Goal: Task Accomplishment & Management: Use online tool/utility

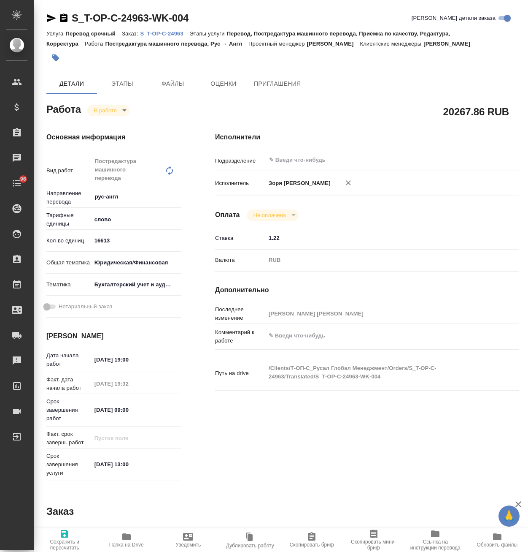
type textarea "x"
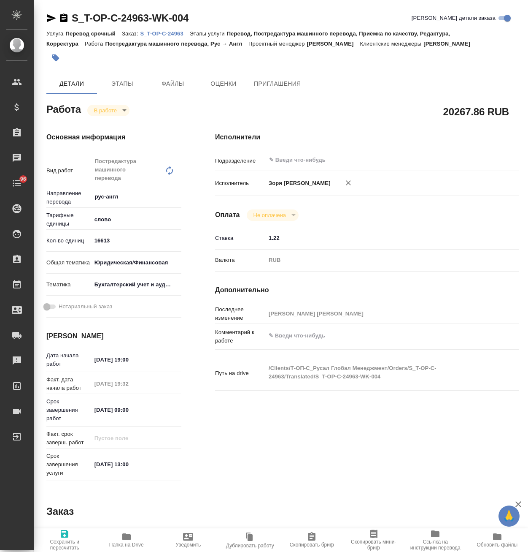
type textarea "x"
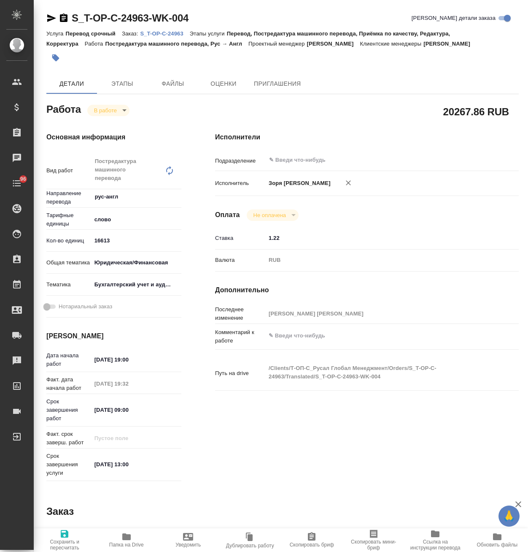
type textarea "x"
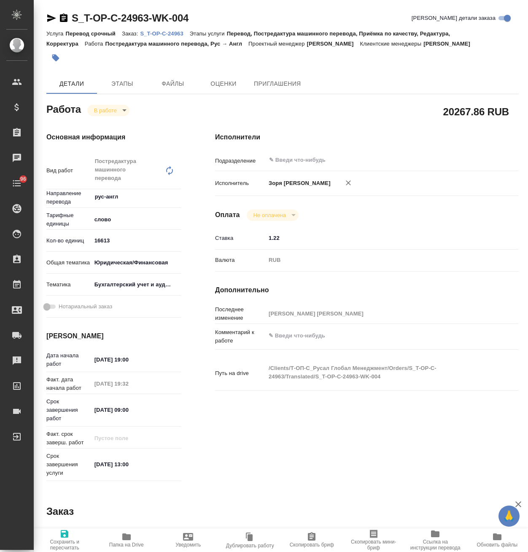
type textarea "x"
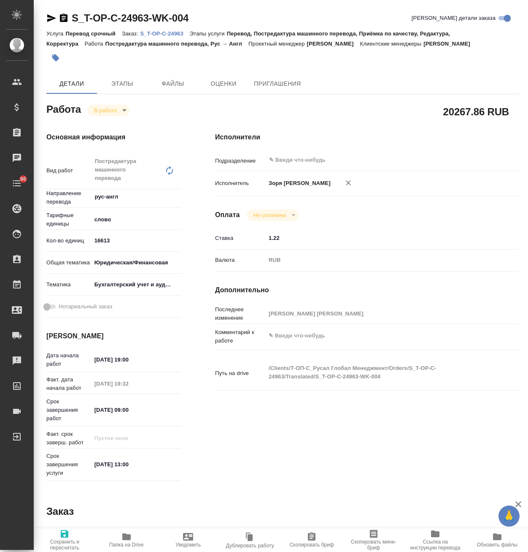
type textarea "x"
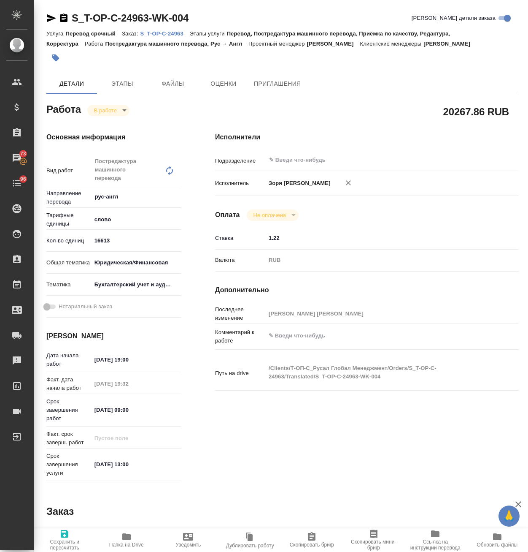
type textarea "x"
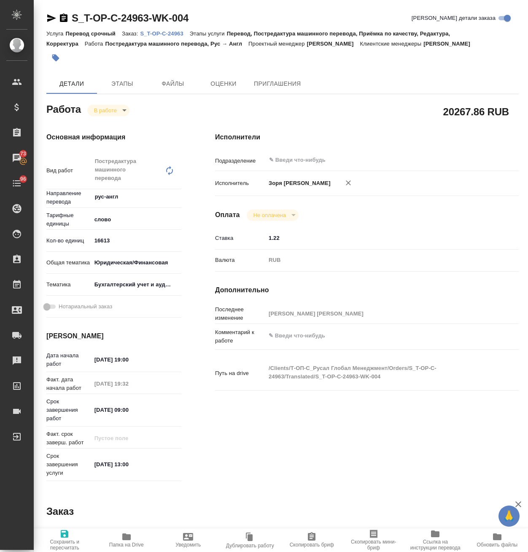
type textarea "x"
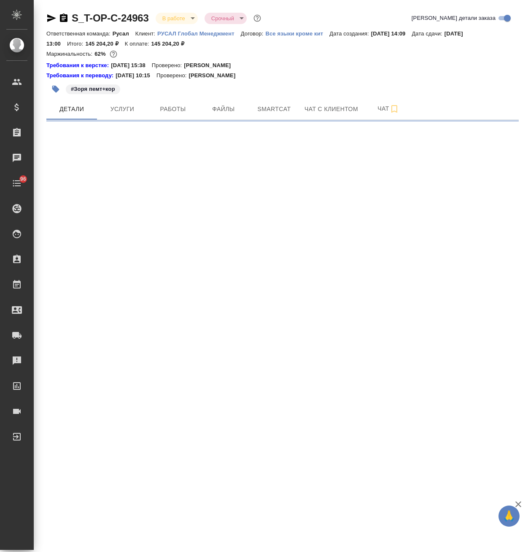
select select "RU"
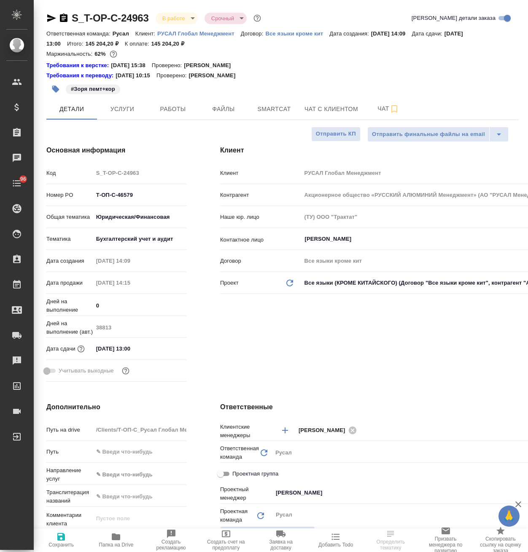
type textarea "x"
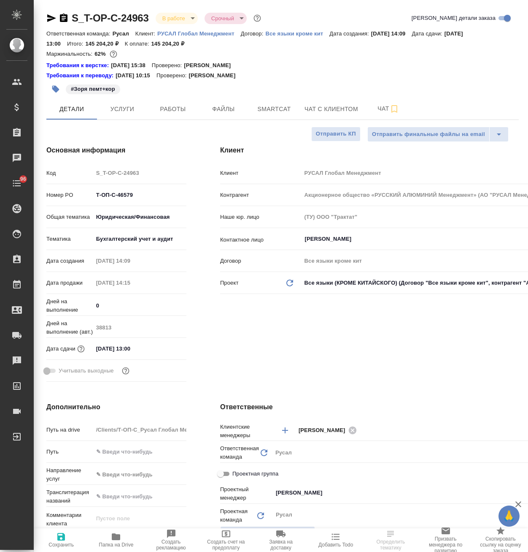
type textarea "x"
click at [285, 104] on span "Smartcat" at bounding box center [274, 109] width 41 height 11
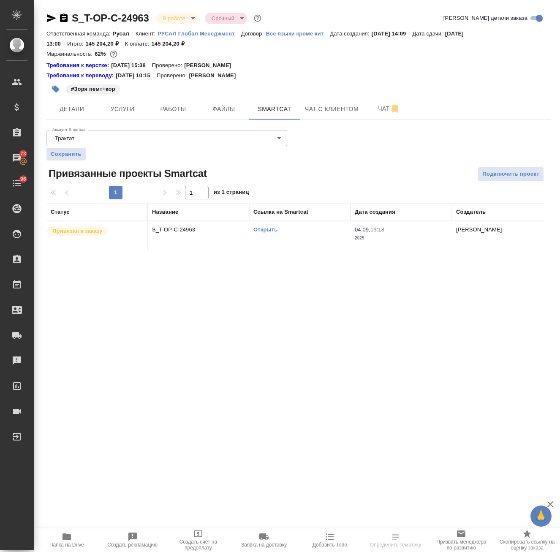
click at [260, 230] on link "Открыть" at bounding box center [265, 229] width 24 height 6
